Goal: Use online tool/utility: Utilize a website feature to perform a specific function

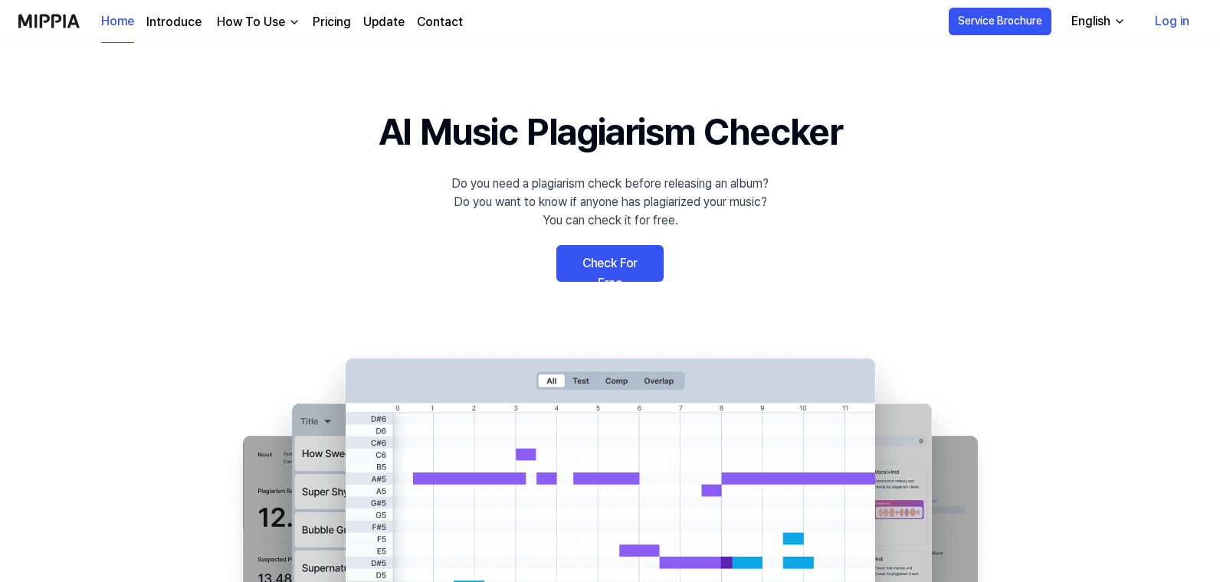
click at [1170, 23] on link "Log in" at bounding box center [1171, 21] width 59 height 43
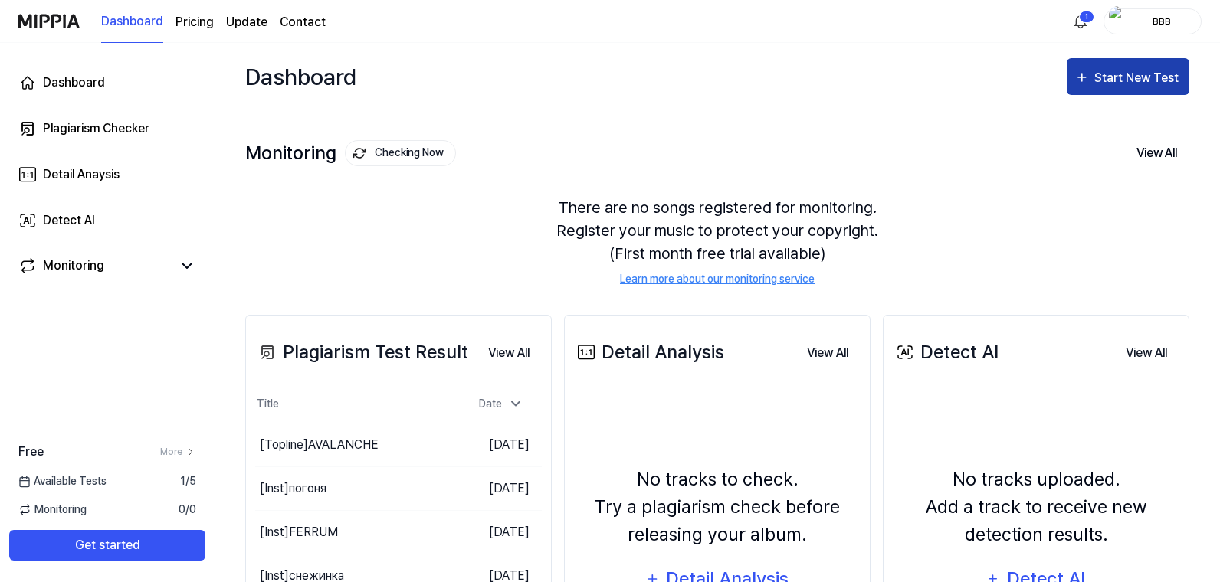
click at [1125, 77] on div "Start New Test" at bounding box center [1137, 78] width 87 height 20
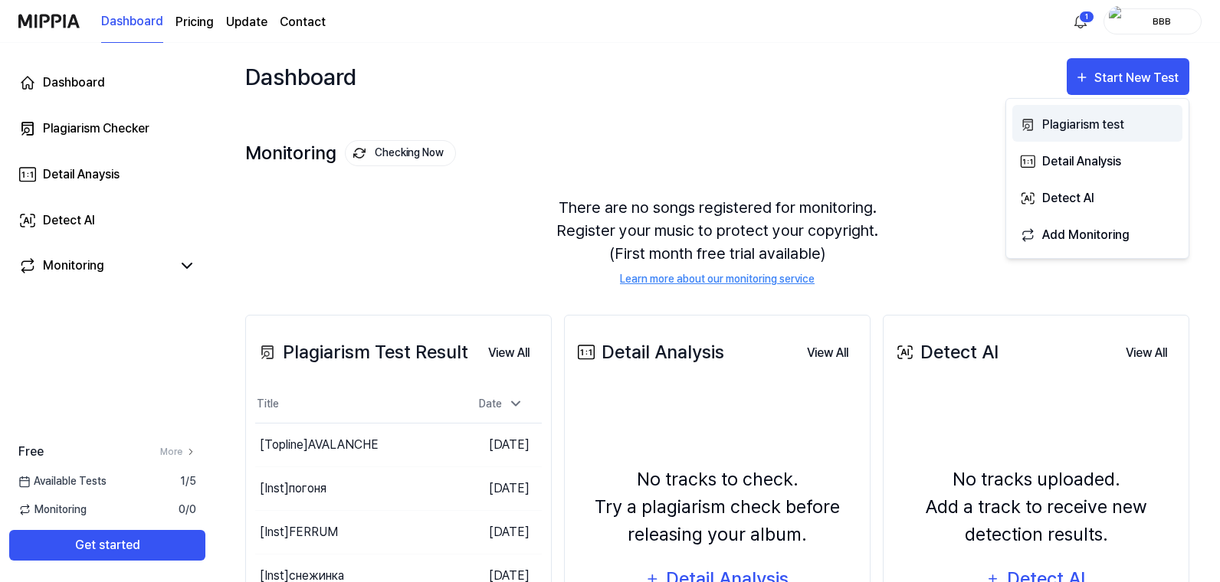
click at [1092, 122] on div "Plagiarism test" at bounding box center [1108, 125] width 133 height 20
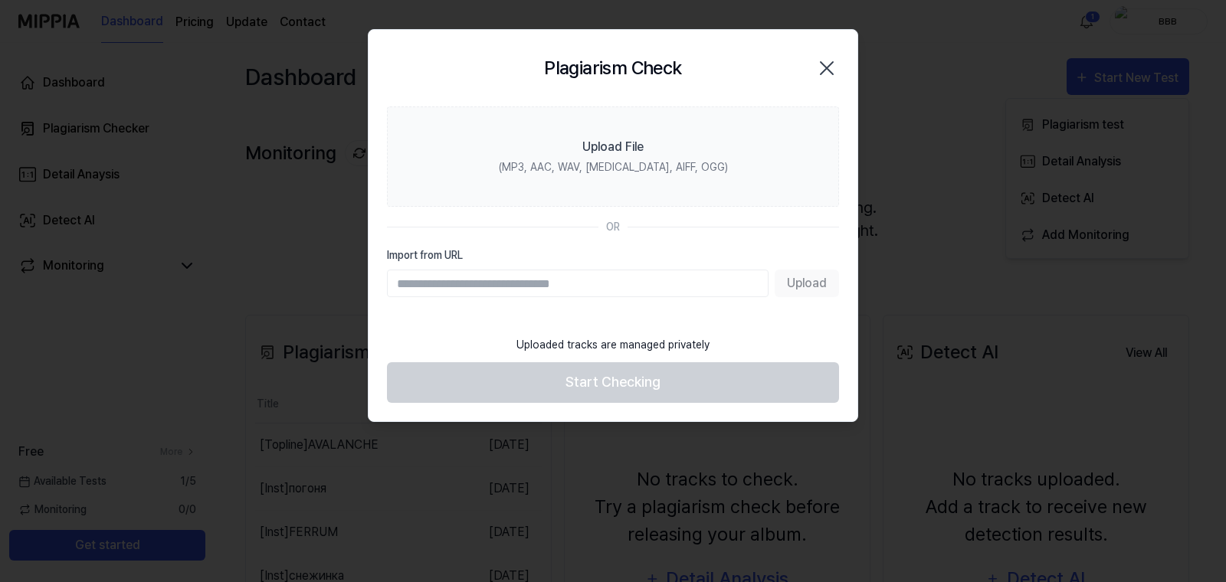
click at [424, 349] on footer "Uploaded tracks are managed privately Start Checking" at bounding box center [613, 365] width 452 height 75
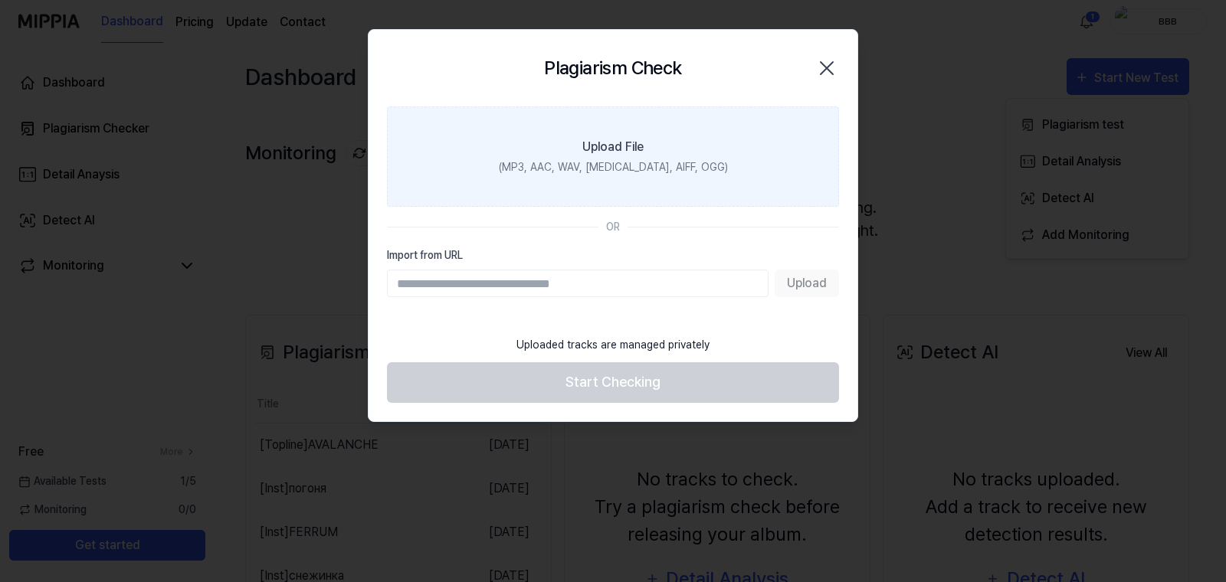
click at [621, 171] on div "(MP3, AAC, WAV, [MEDICAL_DATA], AIFF, OGG)" at bounding box center [613, 167] width 229 height 16
click at [0, 0] on input "Upload File (MP3, AAC, WAV, [MEDICAL_DATA], AIFF, OGG)" at bounding box center [0, 0] width 0 height 0
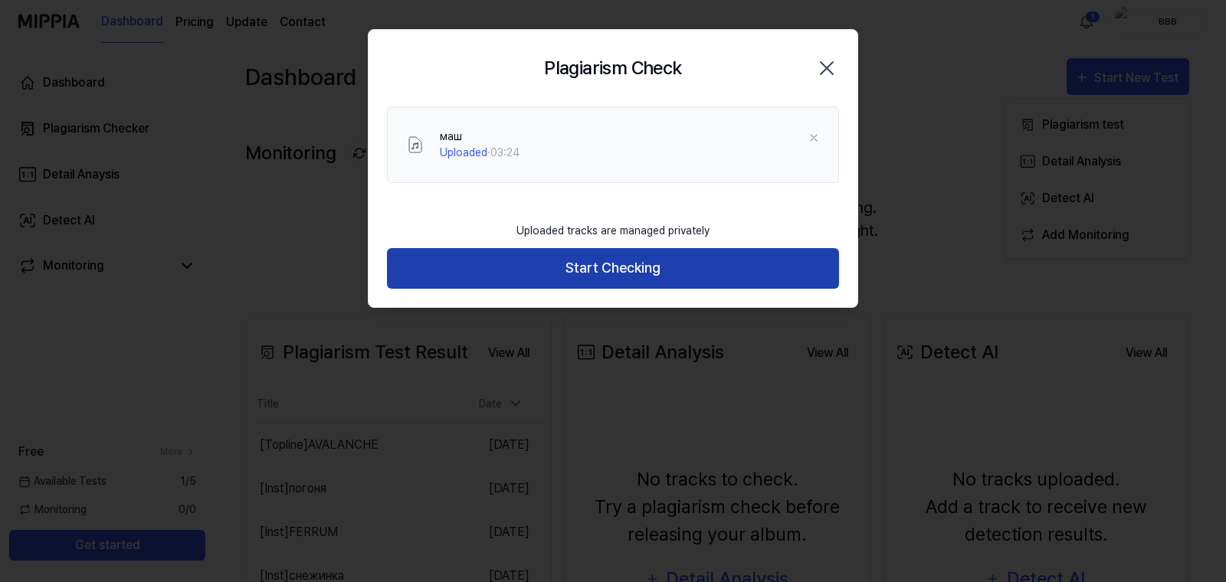
click at [650, 264] on button "Start Checking" at bounding box center [613, 268] width 452 height 41
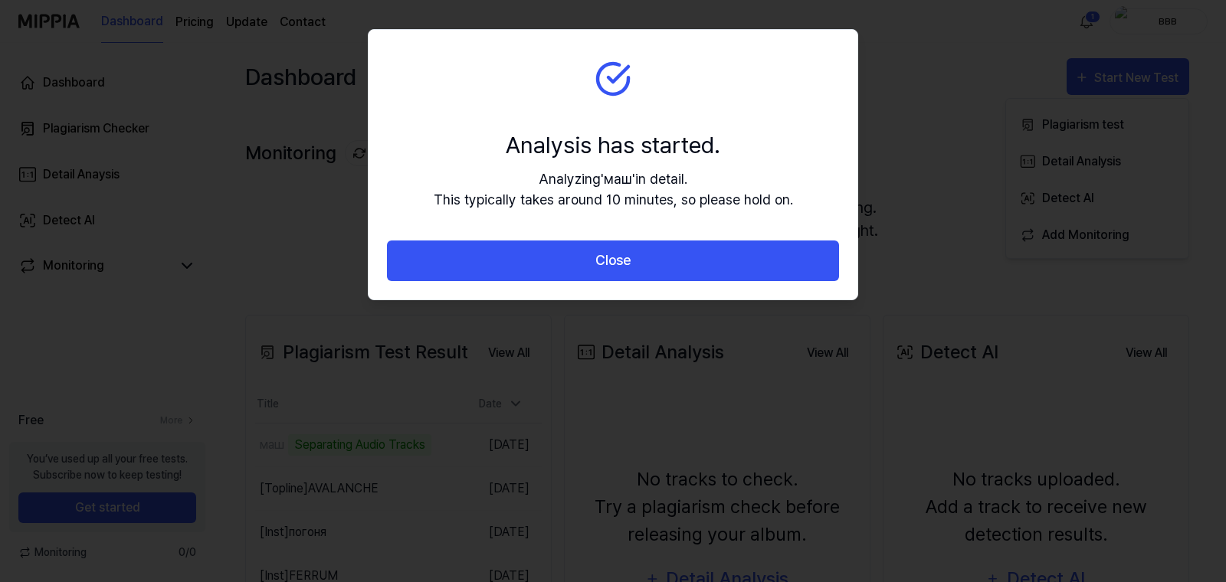
click at [650, 264] on button "Close" at bounding box center [613, 261] width 452 height 41
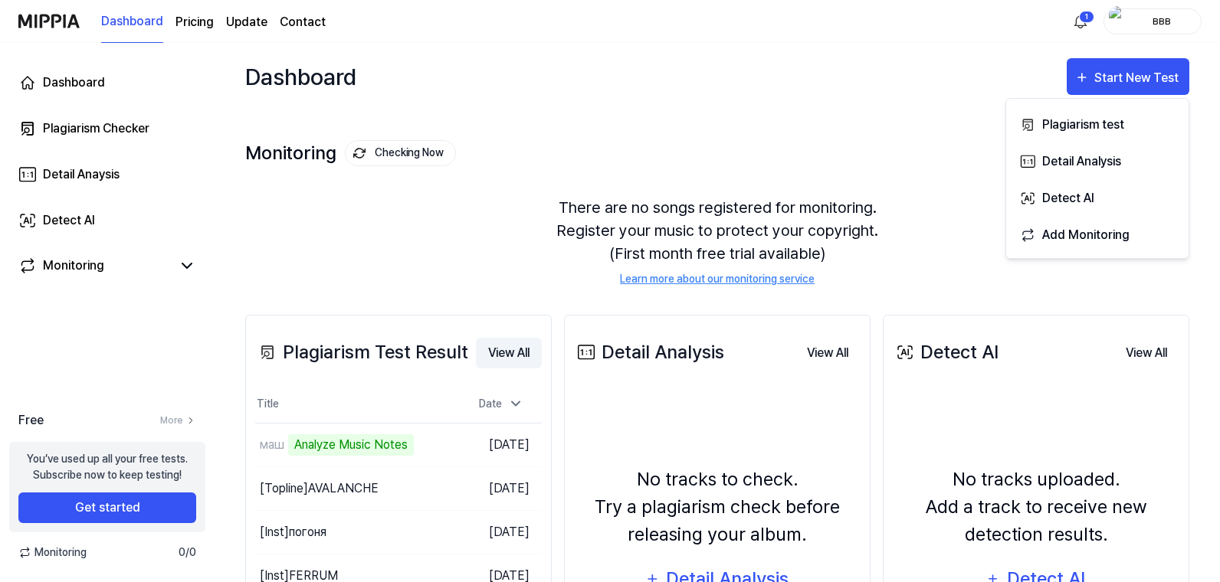
click at [502, 354] on button "View All" at bounding box center [509, 353] width 66 height 31
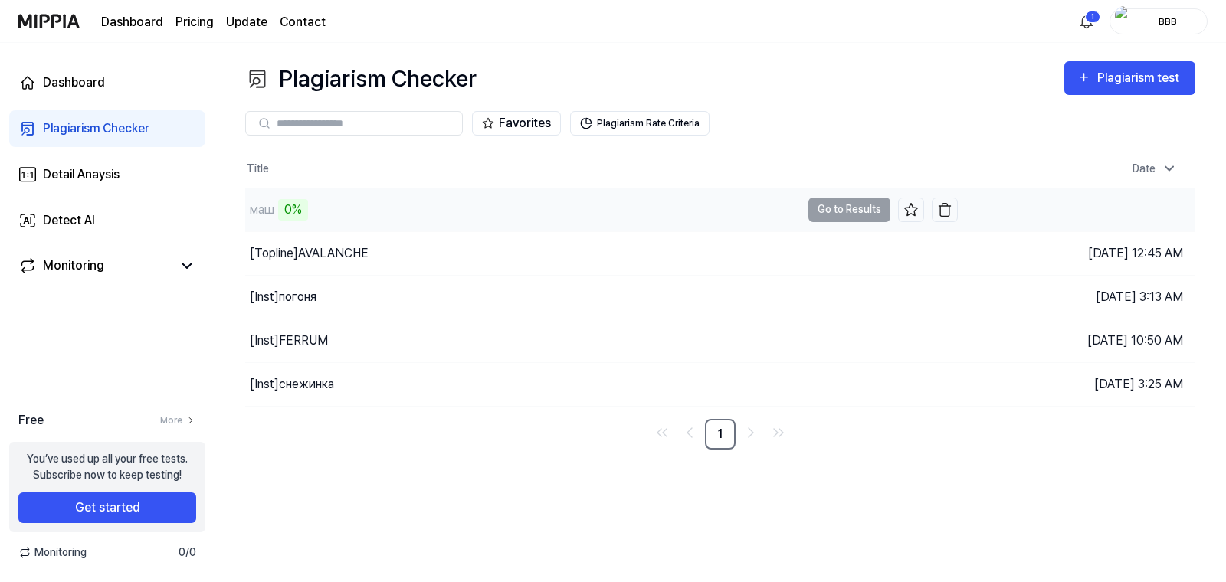
click at [841, 207] on td "маш 0% Go to Results" at bounding box center [601, 209] width 712 height 43
click at [262, 208] on div "маш" at bounding box center [262, 210] width 25 height 18
click at [1089, 19] on html "Dashboard Pricing Update Contact 1 ввв Dashboard Plagiarism Checker Detail Anay…" at bounding box center [613, 291] width 1226 height 582
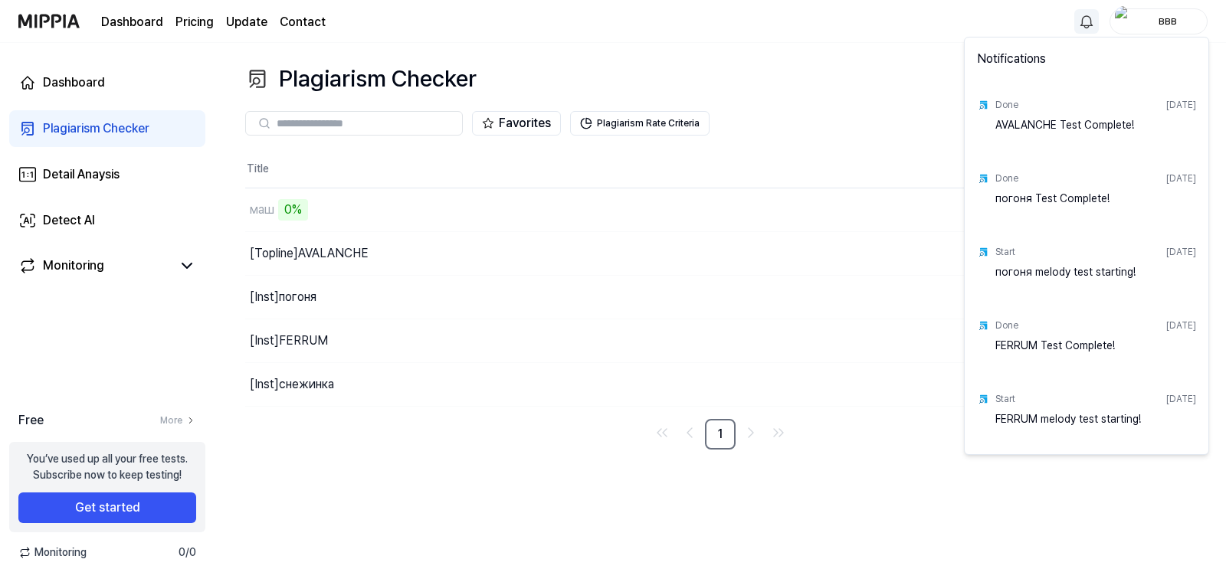
click at [1089, 19] on html "Dashboard Pricing Update Contact ввв Dashboard Plagiarism Checker Detail Anaysi…" at bounding box center [613, 291] width 1226 height 582
